Goal: Information Seeking & Learning: Check status

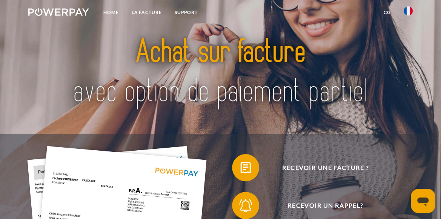
click at [149, 17] on link "LA FACTURE" at bounding box center [146, 13] width 43 height 14
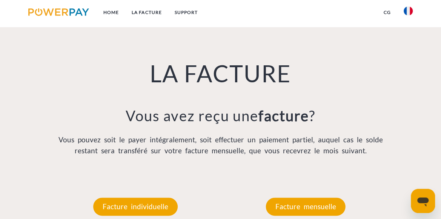
scroll to position [439, 0]
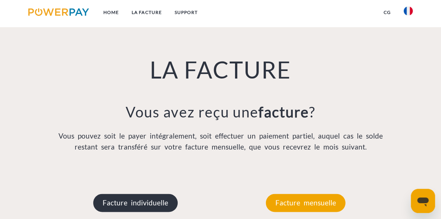
click at [139, 206] on p "Facture individuelle" at bounding box center [135, 202] width 84 height 18
click at [154, 204] on p "Facture individuelle" at bounding box center [135, 202] width 84 height 18
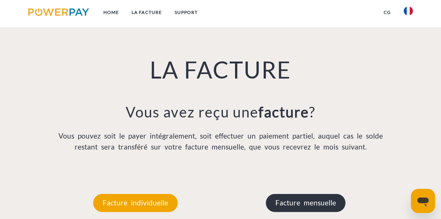
click at [309, 199] on p "Facture mensuelle" at bounding box center [306, 202] width 80 height 18
click at [309, 203] on p "Facture mensuelle" at bounding box center [306, 202] width 80 height 18
click at [303, 207] on p "Facture mensuelle" at bounding box center [306, 202] width 80 height 18
click at [305, 205] on p "Facture mensuelle" at bounding box center [306, 202] width 80 height 18
click at [302, 202] on p "Facture mensuelle" at bounding box center [306, 202] width 80 height 18
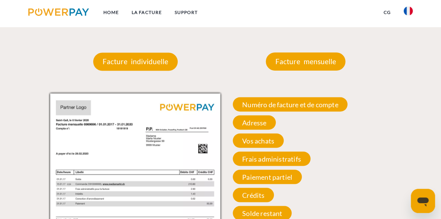
scroll to position [581, 0]
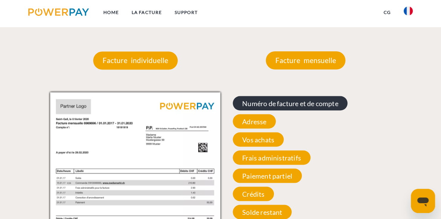
click at [313, 108] on span "Numéro de facture et de compte" at bounding box center [290, 103] width 115 height 14
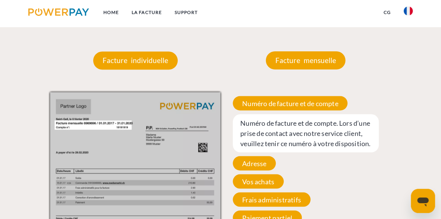
click at [308, 137] on span "Numéro de facture et de compte. Lors d’une prise de contact avec notre service …" at bounding box center [305, 133] width 145 height 38
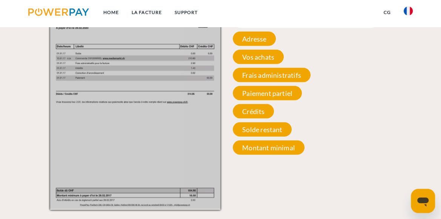
scroll to position [705, 0]
click at [262, 136] on span "Solde restant" at bounding box center [262, 129] width 59 height 14
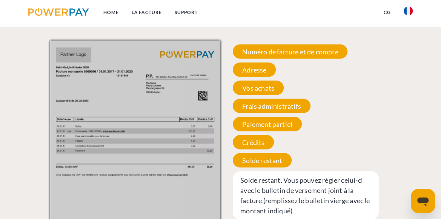
scroll to position [630, 0]
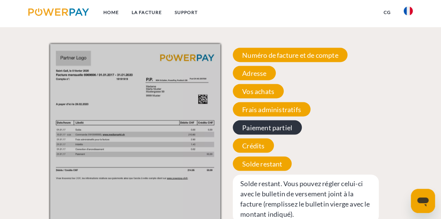
click at [269, 128] on span "Paiement partiel" at bounding box center [267, 127] width 69 height 14
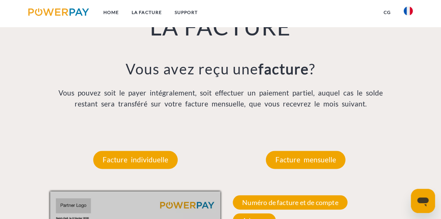
scroll to position [482, 0]
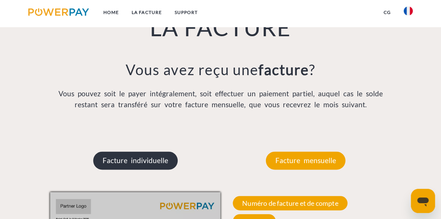
click at [139, 156] on p "Facture individuelle" at bounding box center [135, 160] width 84 height 18
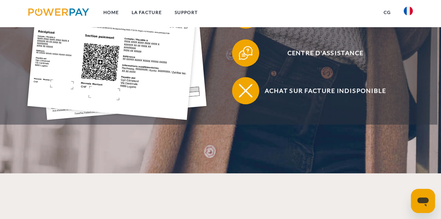
scroll to position [264, 0]
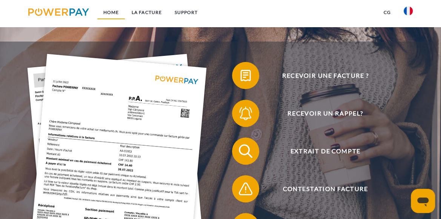
click at [111, 14] on link "Home" at bounding box center [111, 13] width 28 height 14
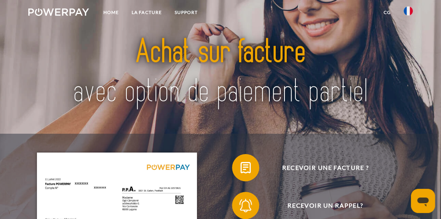
click at [74, 10] on img at bounding box center [58, 12] width 61 height 8
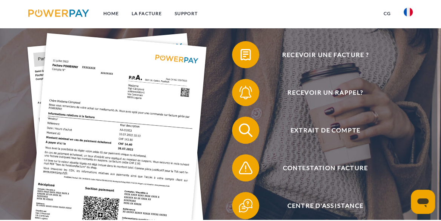
scroll to position [115, 0]
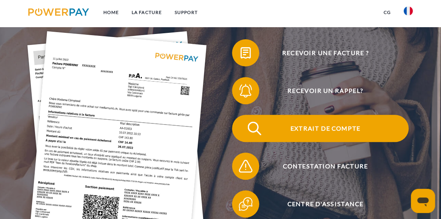
click at [316, 133] on span "Extrait de compte" at bounding box center [325, 128] width 166 height 27
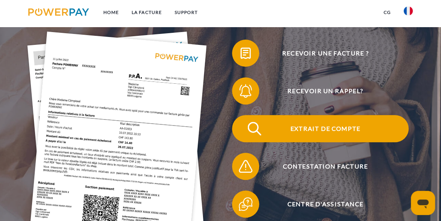
click at [336, 134] on span "Extrait de compte" at bounding box center [325, 128] width 166 height 27
